Goal: Transaction & Acquisition: Download file/media

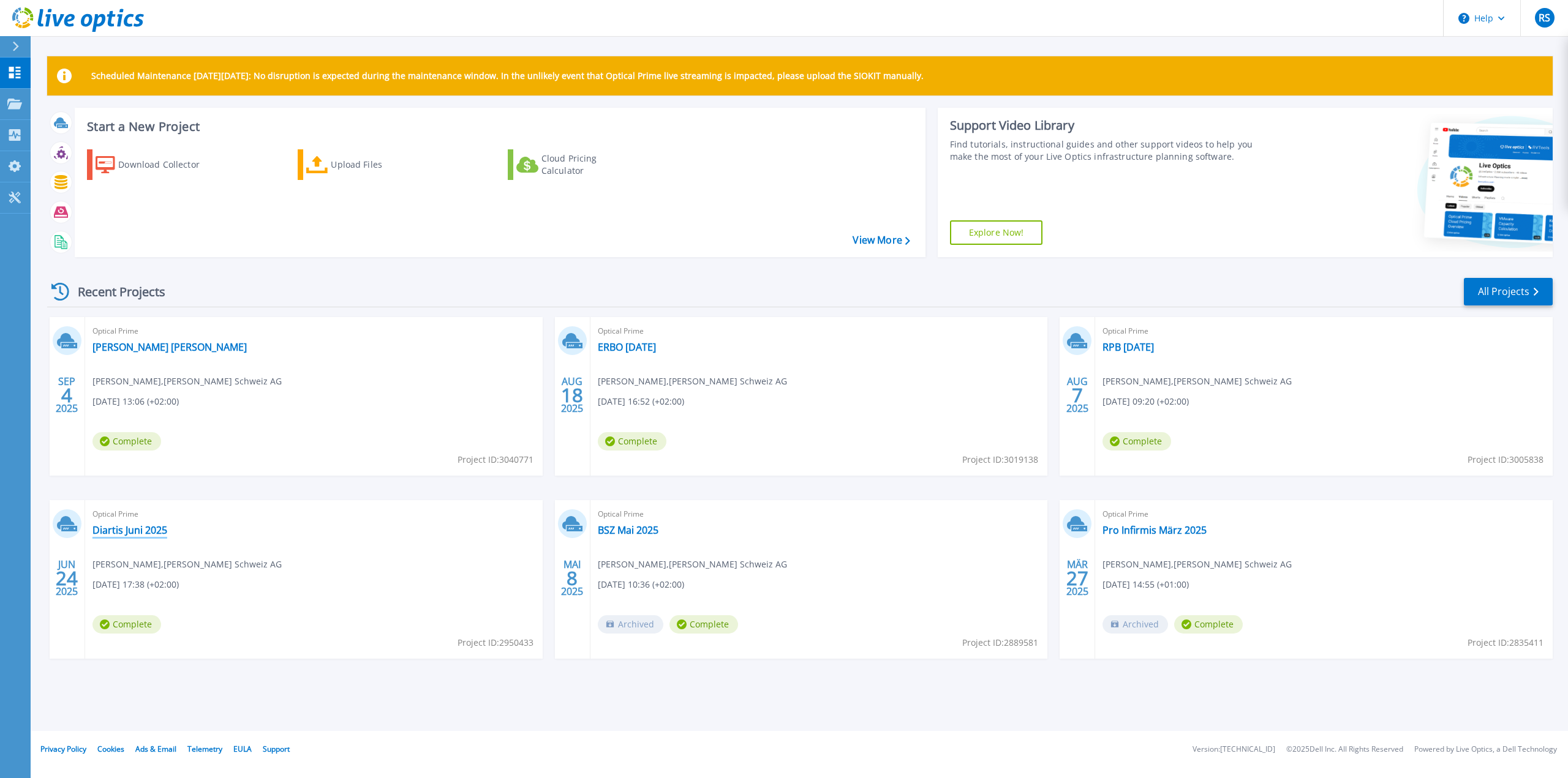
click at [117, 534] on link "Diartis Juni 2025" at bounding box center [130, 530] width 75 height 12
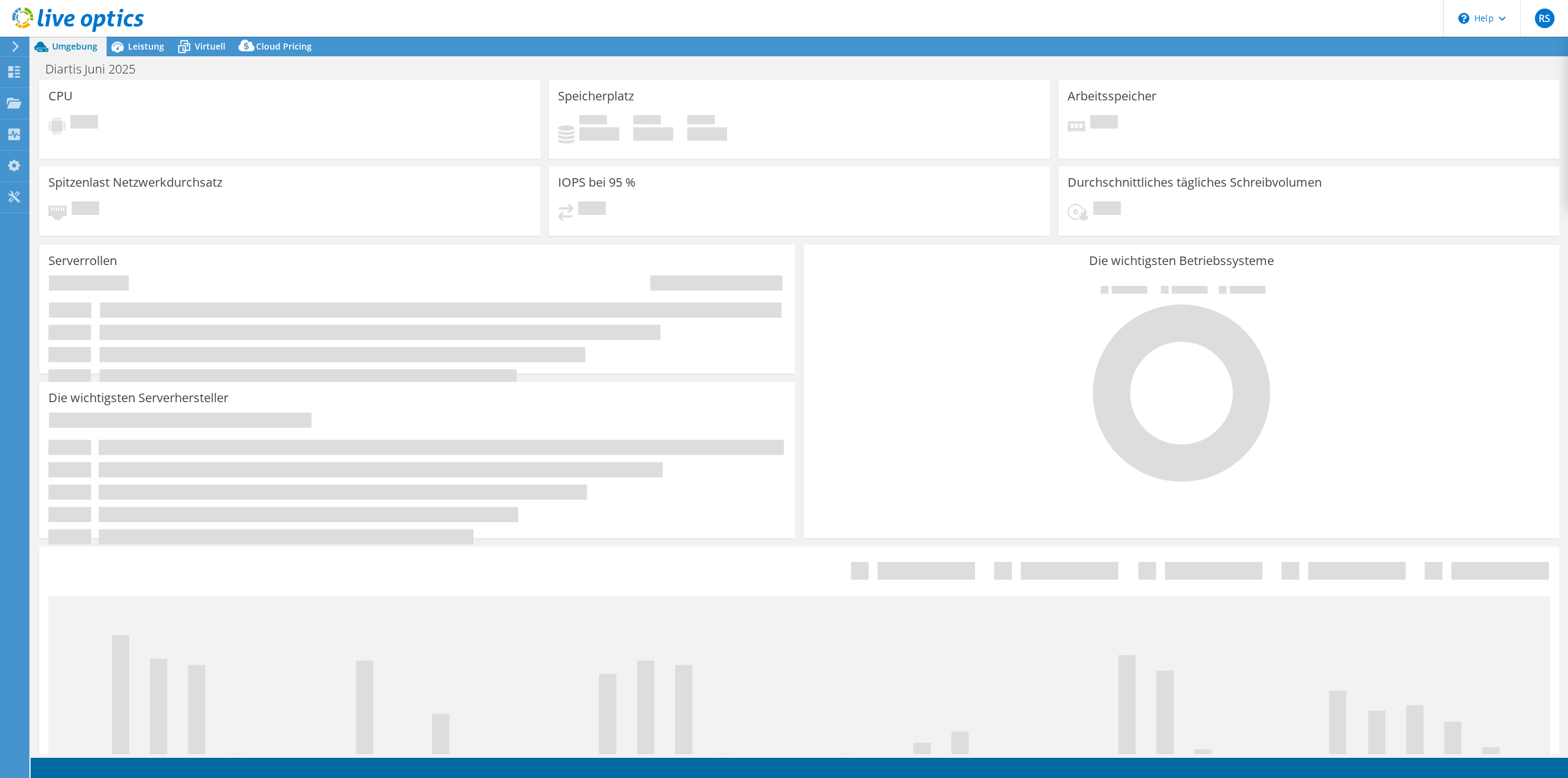
select select "USD"
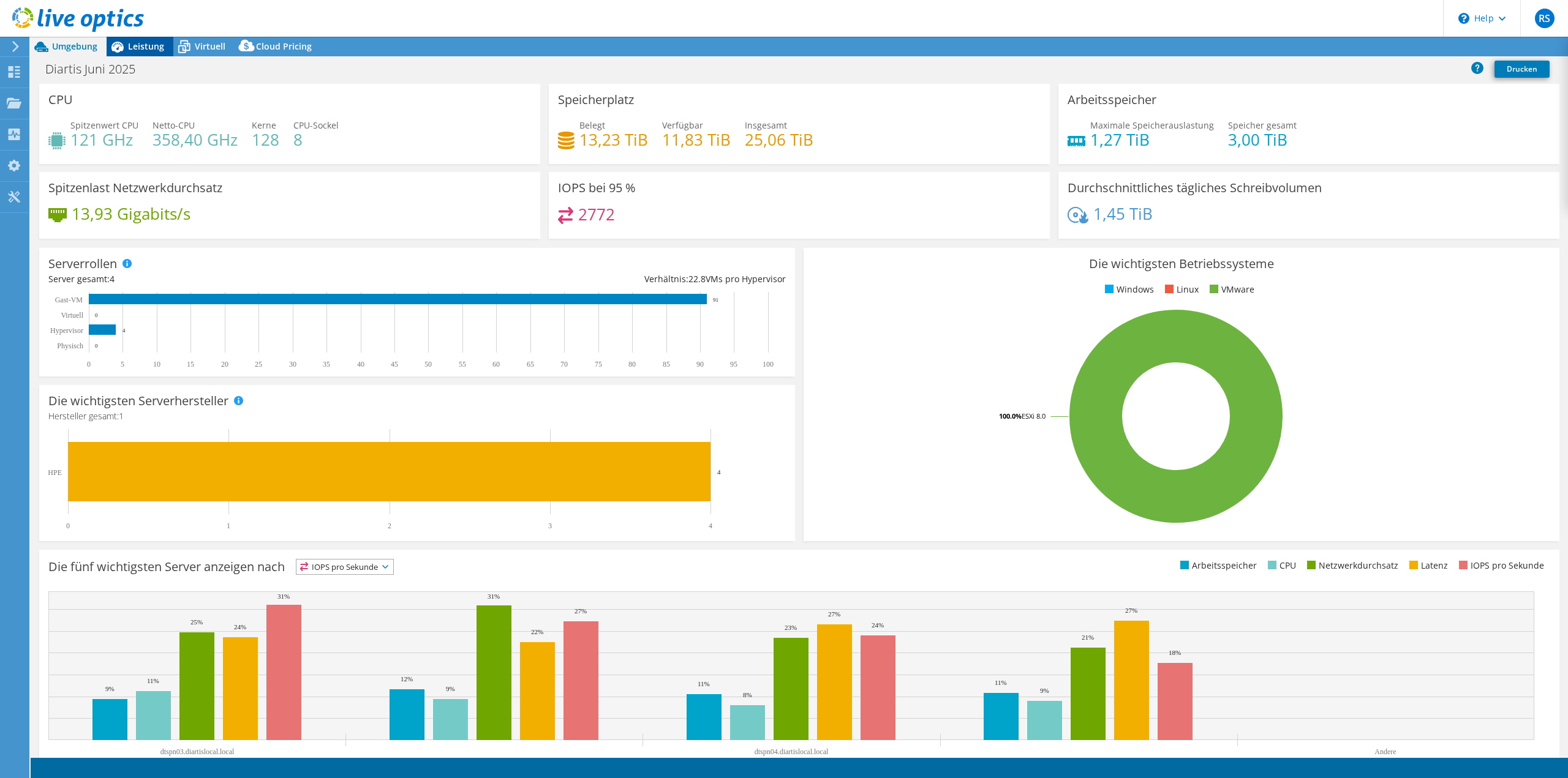
click at [139, 49] on span "Leistung" at bounding box center [147, 46] width 36 height 12
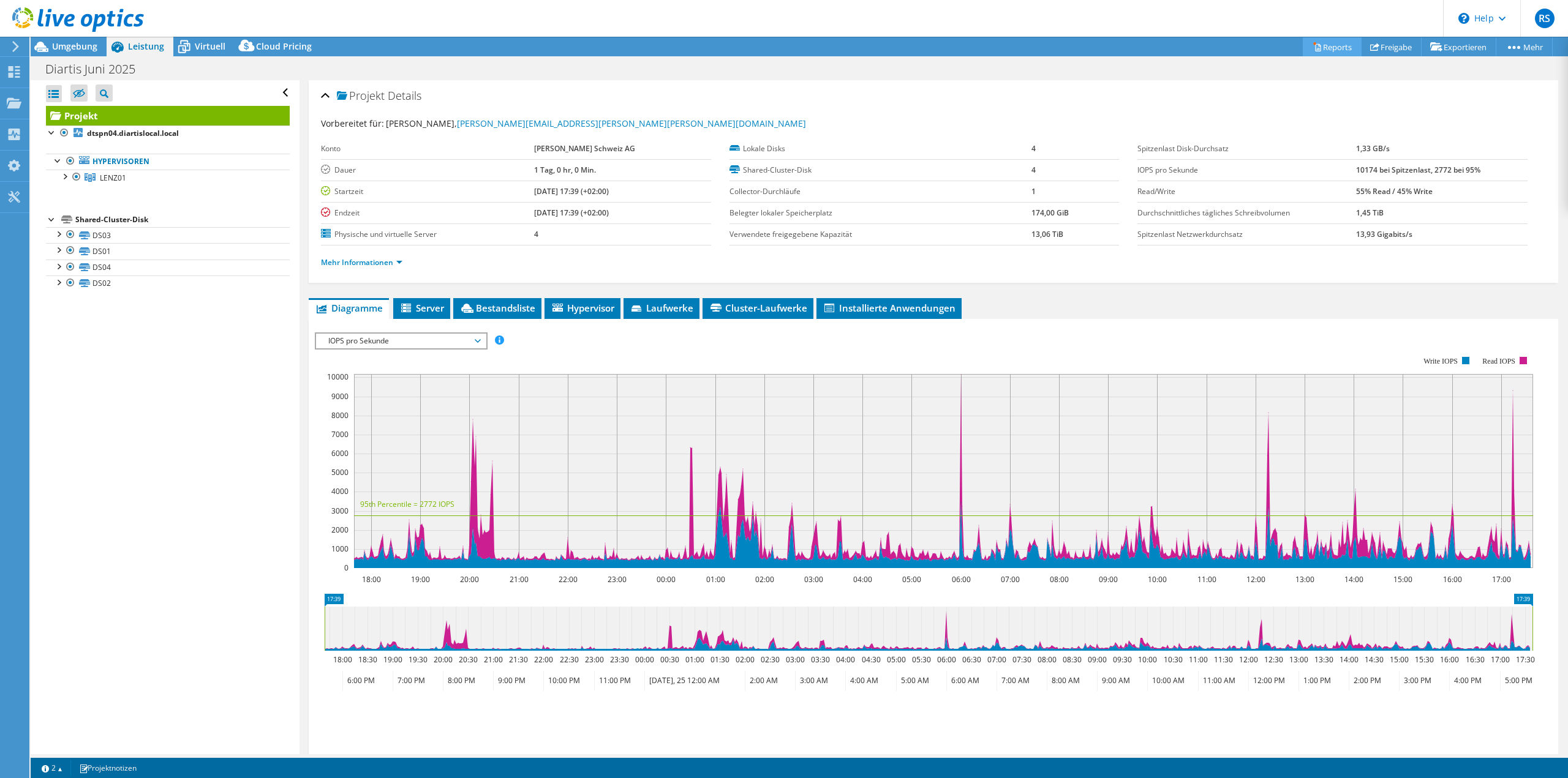
click at [1325, 46] on link "Reports" at bounding box center [1333, 47] width 59 height 19
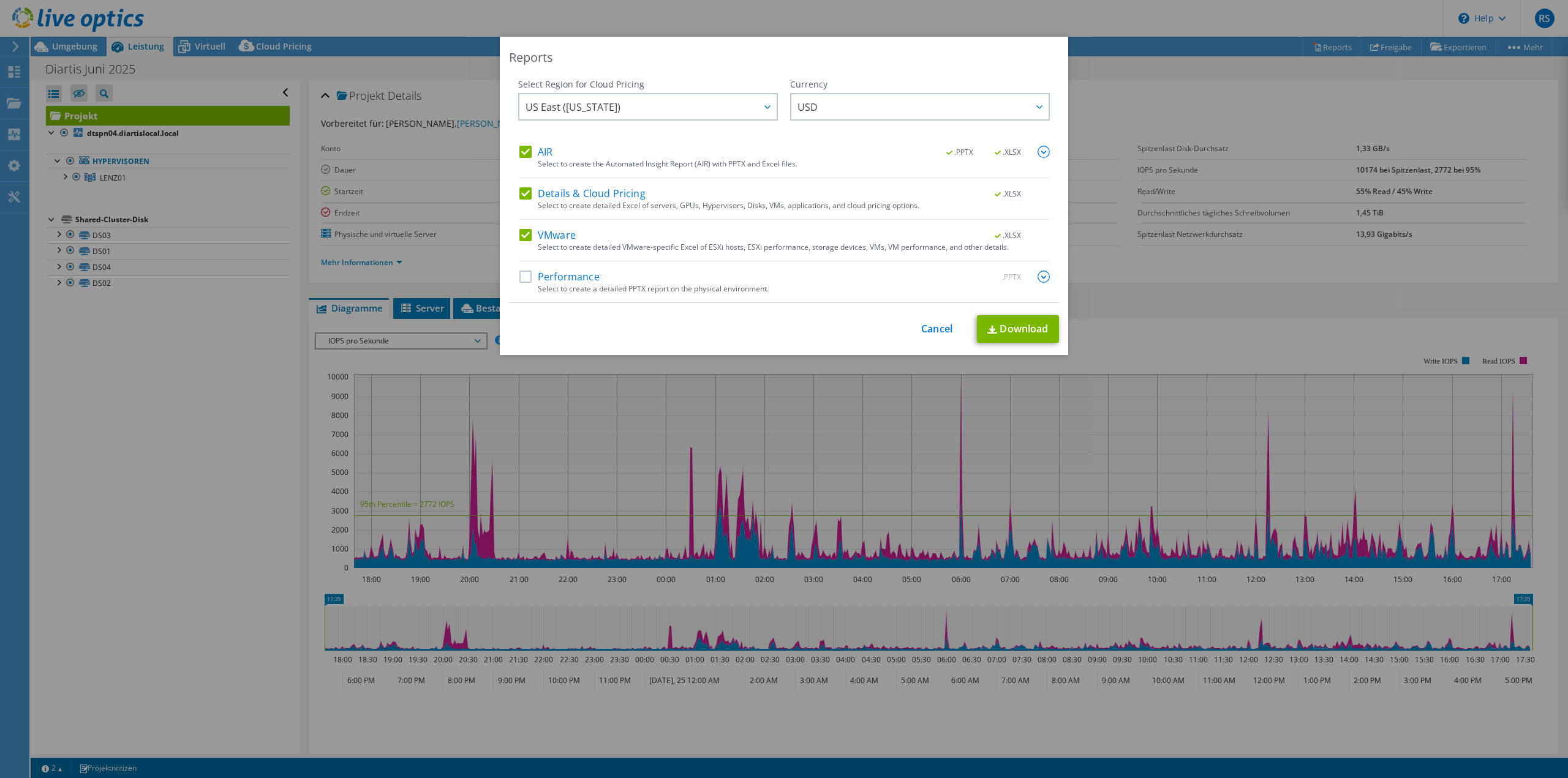
click at [530, 154] on label "AIR" at bounding box center [536, 151] width 33 height 12
click at [0, 0] on input "AIR" at bounding box center [0, 0] width 0 height 0
click at [539, 201] on div "Select to create detailed Excel of servers, GPUs, Hypervisors, Disks, VMs, appl…" at bounding box center [794, 205] width 512 height 9
click at [558, 189] on label "Details & Cloud Pricing" at bounding box center [582, 193] width 126 height 12
click at [0, 0] on input "Details & Cloud Pricing" at bounding box center [0, 0] width 0 height 0
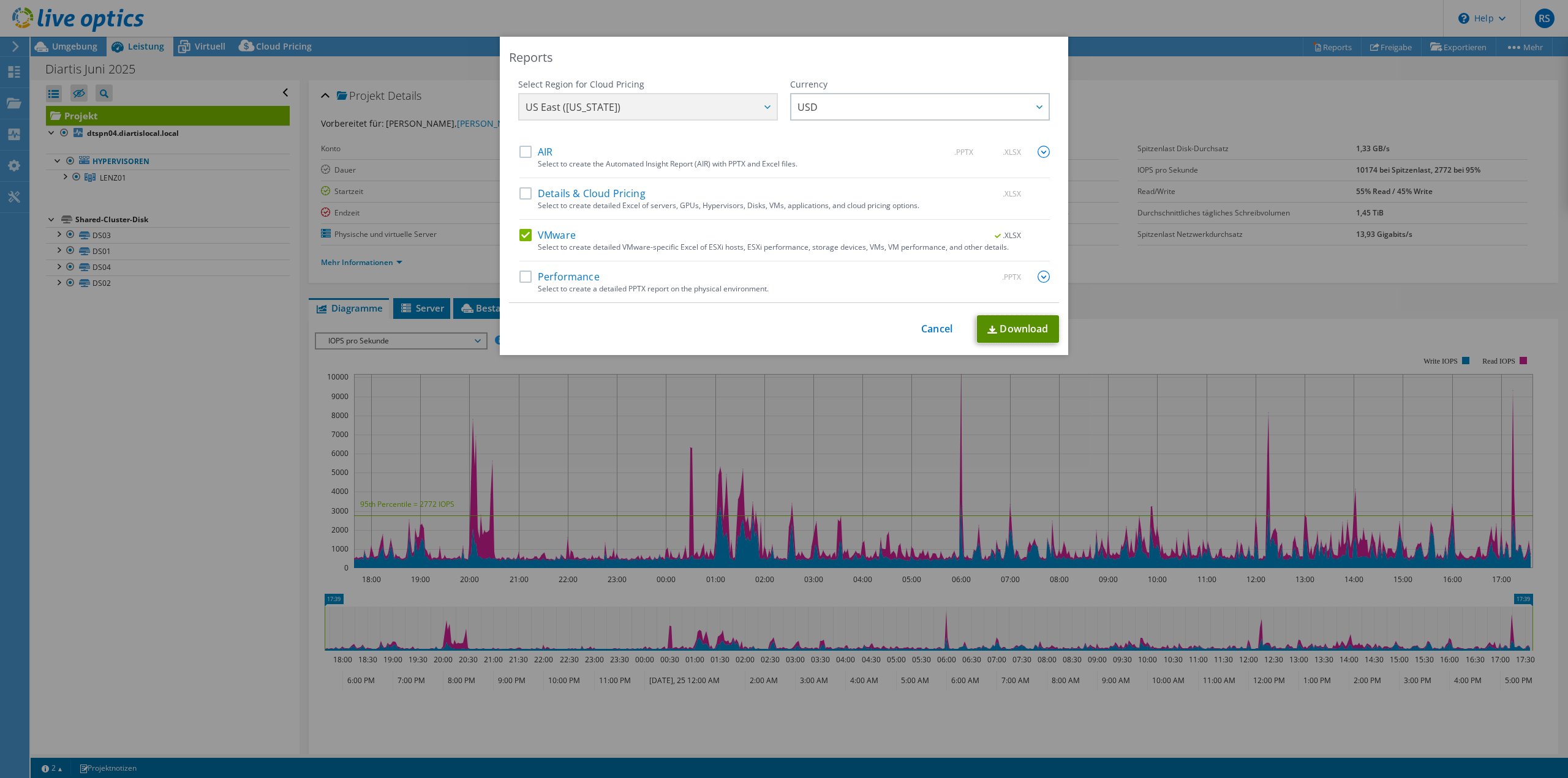
click at [1022, 326] on link "Download" at bounding box center [1019, 329] width 82 height 28
